Goal: Check status: Check status

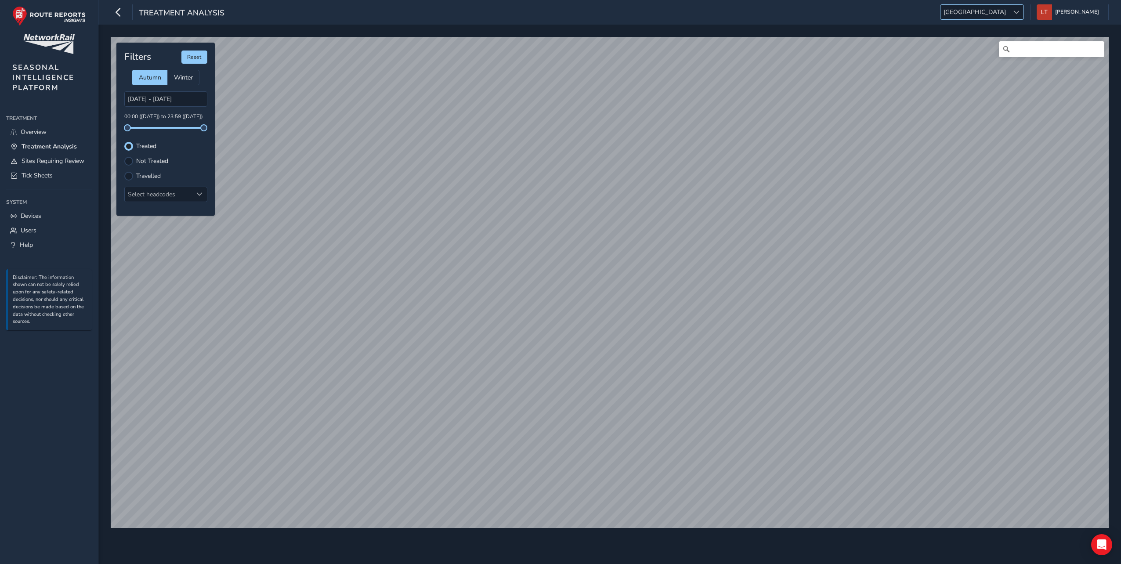
click at [1009, 12] on span "[GEOGRAPHIC_DATA]" at bounding box center [975, 12] width 69 height 14
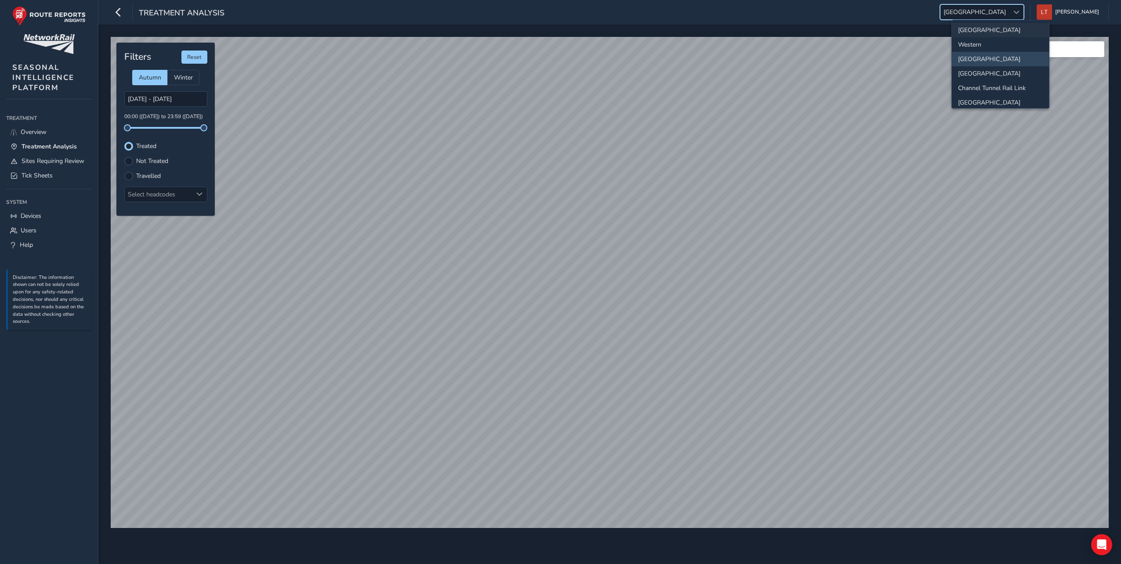
scroll to position [92, 0]
click at [992, 94] on li "[GEOGRAPHIC_DATA]" at bounding box center [1000, 98] width 97 height 14
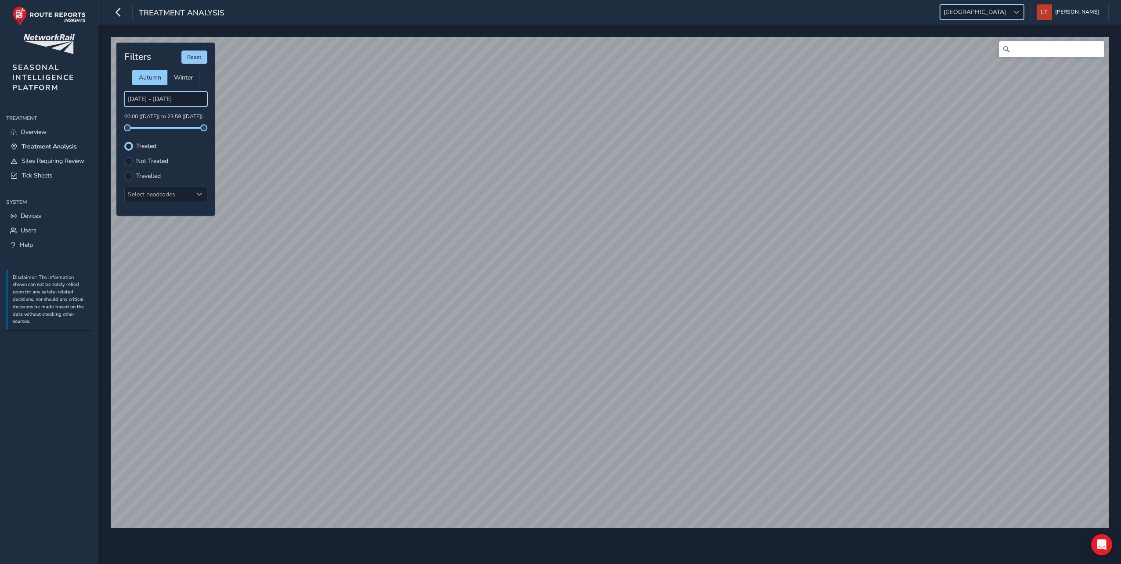
click at [159, 100] on input "[DATE] - [DATE]" at bounding box center [165, 98] width 83 height 15
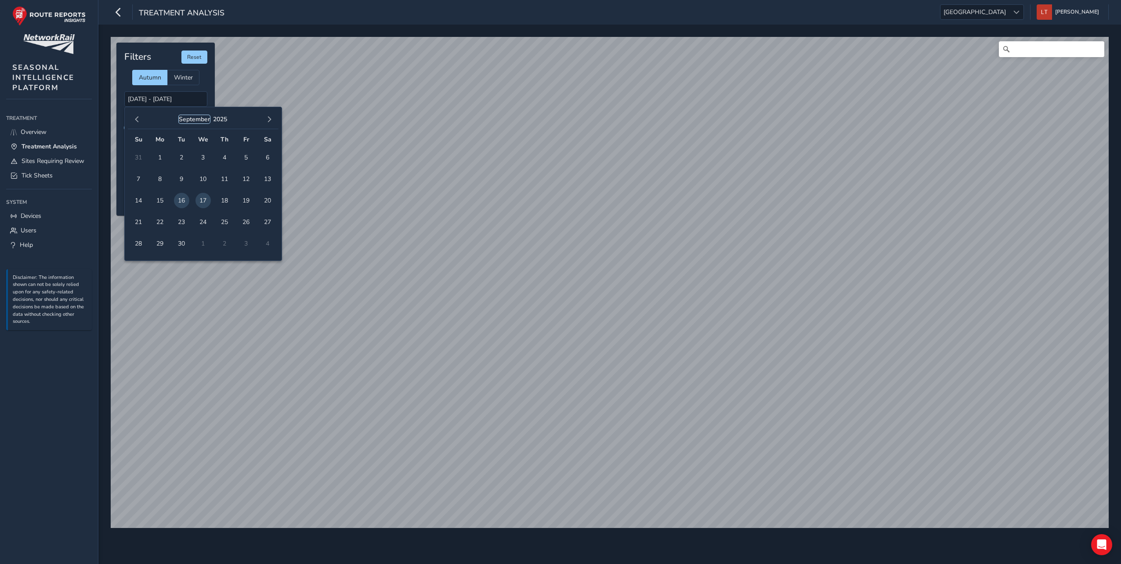
click at [205, 119] on button "September" at bounding box center [194, 119] width 31 height 8
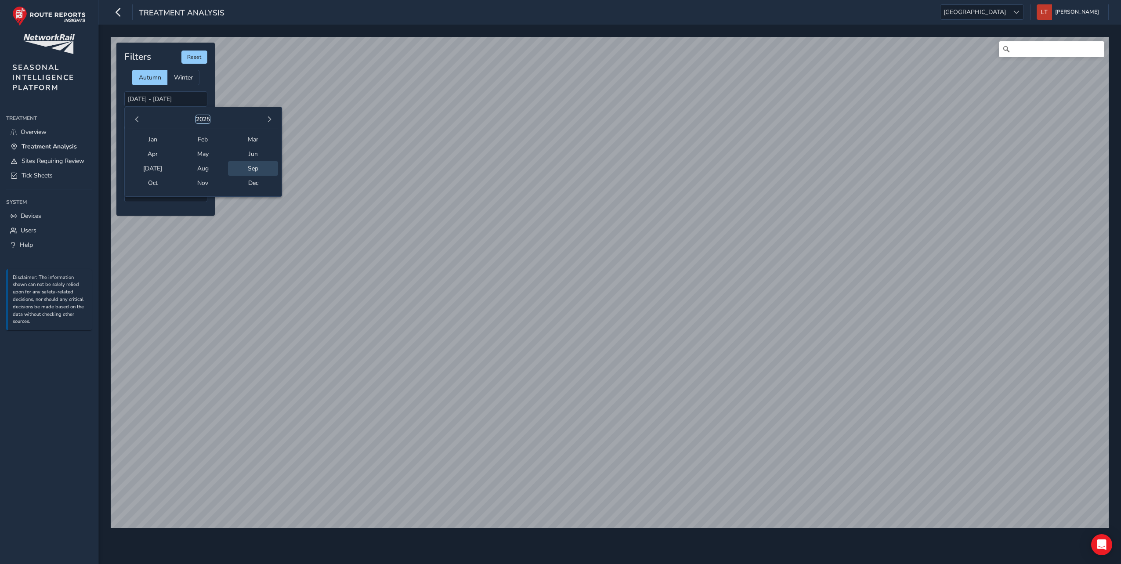
click at [208, 121] on button "2025" at bounding box center [203, 119] width 14 height 8
click at [170, 151] on span "2024" at bounding box center [166, 150] width 76 height 8
click at [168, 178] on span "Oct" at bounding box center [153, 183] width 50 height 14
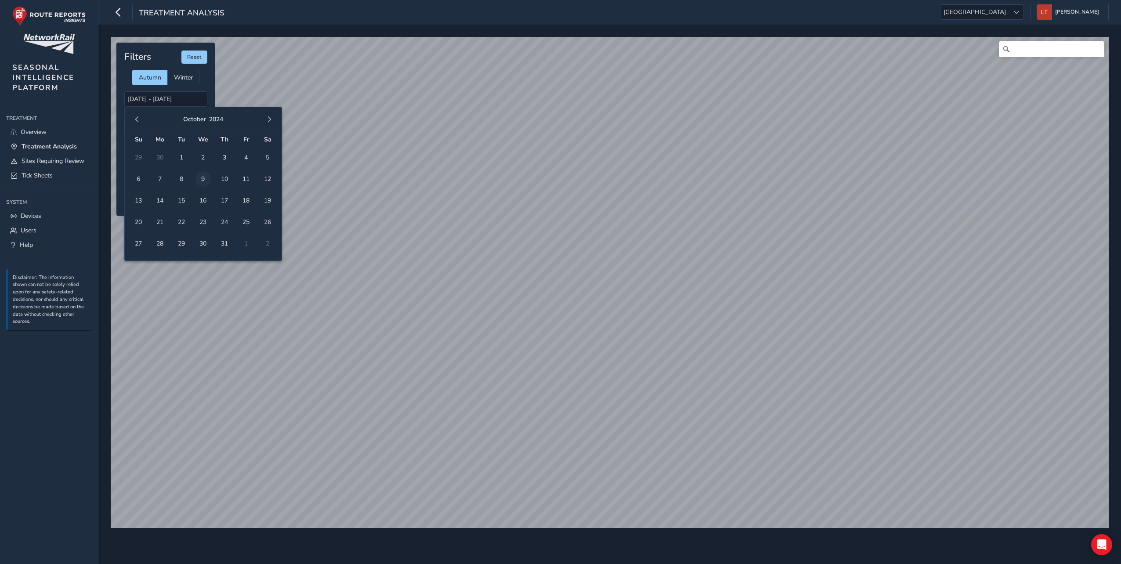
click at [200, 178] on span "9" at bounding box center [202, 178] width 15 height 15
click at [161, 175] on span "7" at bounding box center [159, 178] width 15 height 15
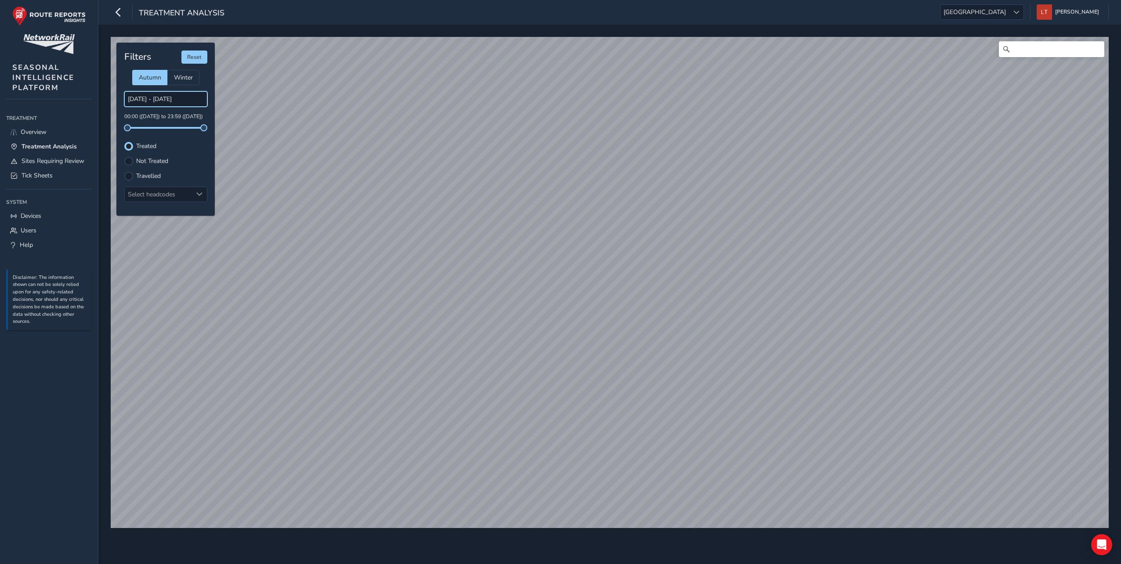
click at [150, 98] on input "[DATE] - [DATE]" at bounding box center [165, 98] width 83 height 15
click at [153, 98] on input "[DATE] - [DATE]" at bounding box center [165, 98] width 83 height 15
click at [144, 98] on input "[DATE] - [DATE]" at bounding box center [165, 98] width 83 height 15
click at [137, 99] on input "[DATE] - [DATE]" at bounding box center [165, 98] width 83 height 15
click at [170, 146] on div "Treated" at bounding box center [165, 146] width 83 height 9
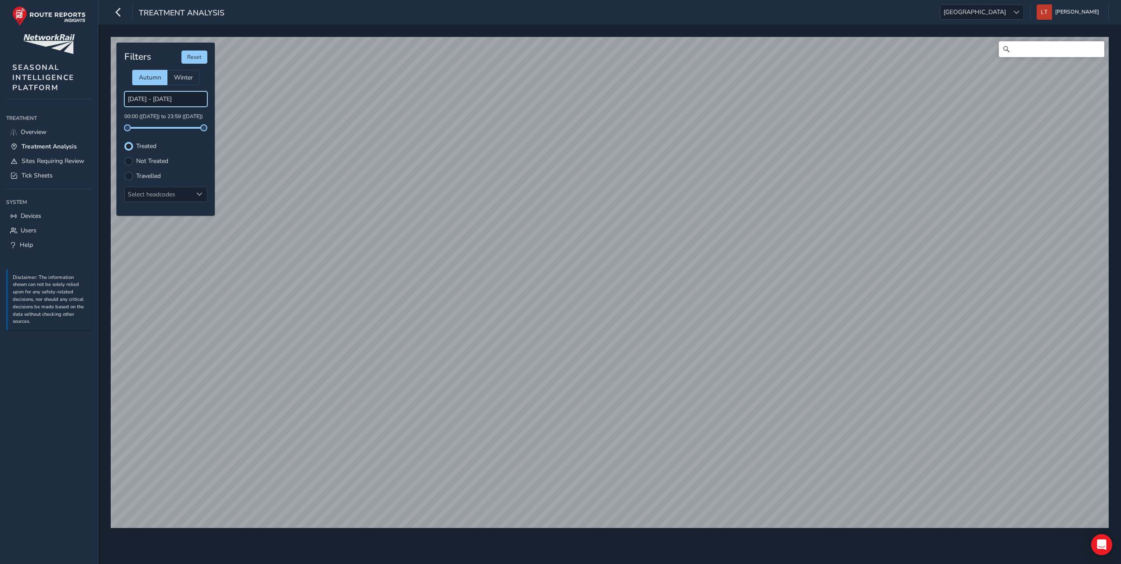
click at [155, 102] on input "[DATE] - [DATE]" at bounding box center [165, 98] width 83 height 15
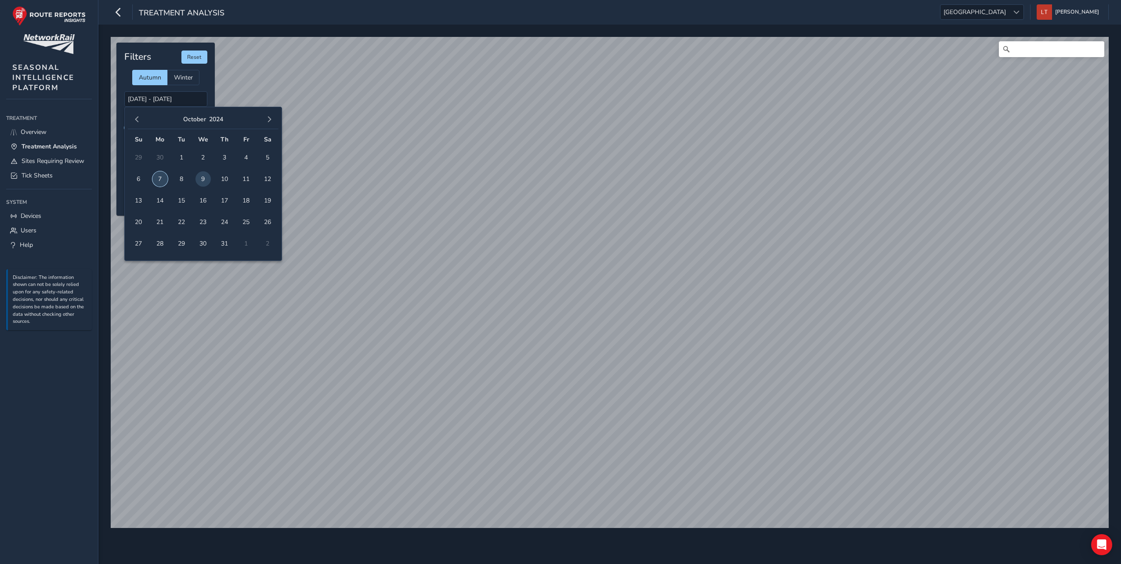
click at [160, 177] on span "7" at bounding box center [159, 178] width 15 height 15
click at [210, 180] on span "9" at bounding box center [202, 178] width 15 height 15
type input "[DATE] - [DATE]"
